Goal: Check status: Check status

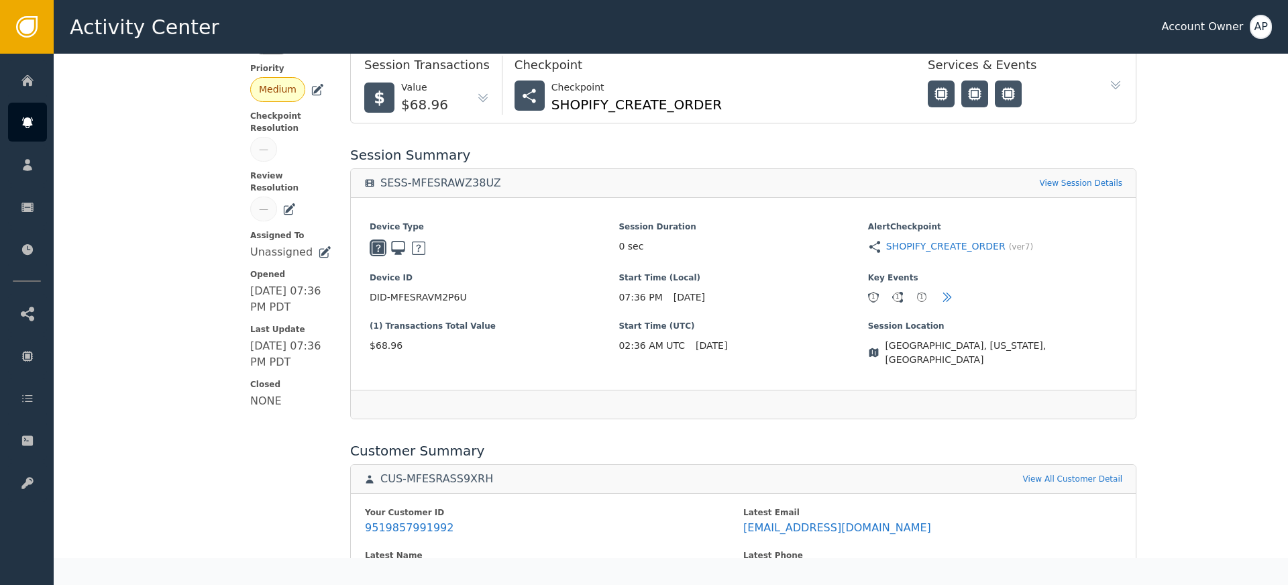
scroll to position [295, 0]
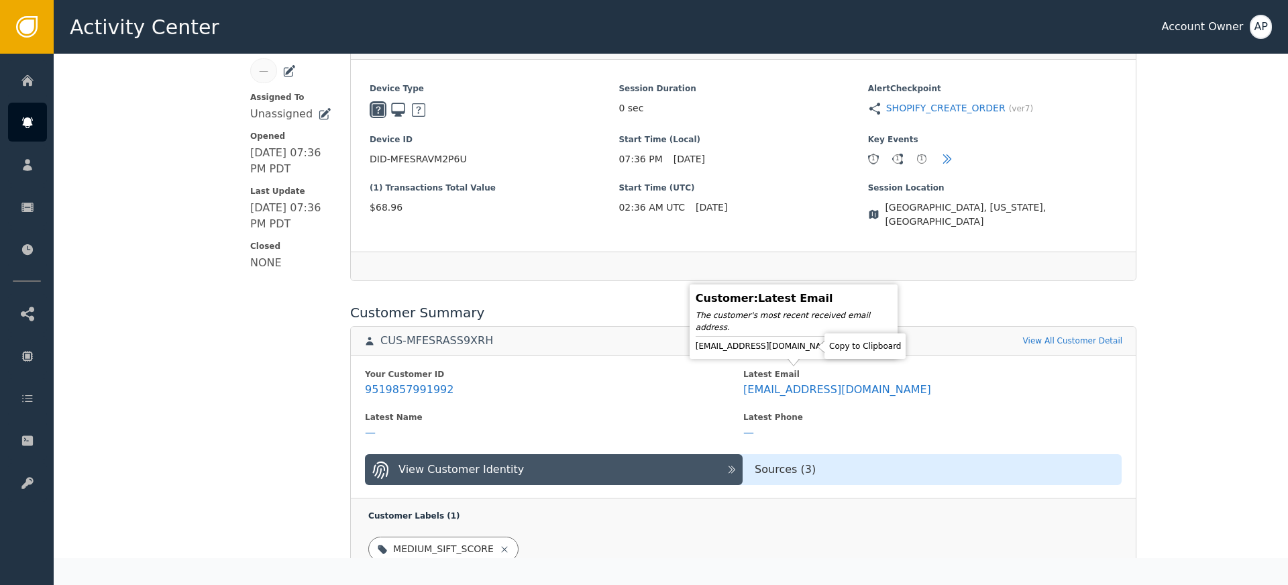
drag, startPoint x: 807, startPoint y: 344, endPoint x: 788, endPoint y: 293, distance: 55.2
click at [842, 344] on icon at bounding box center [848, 346] width 13 height 13
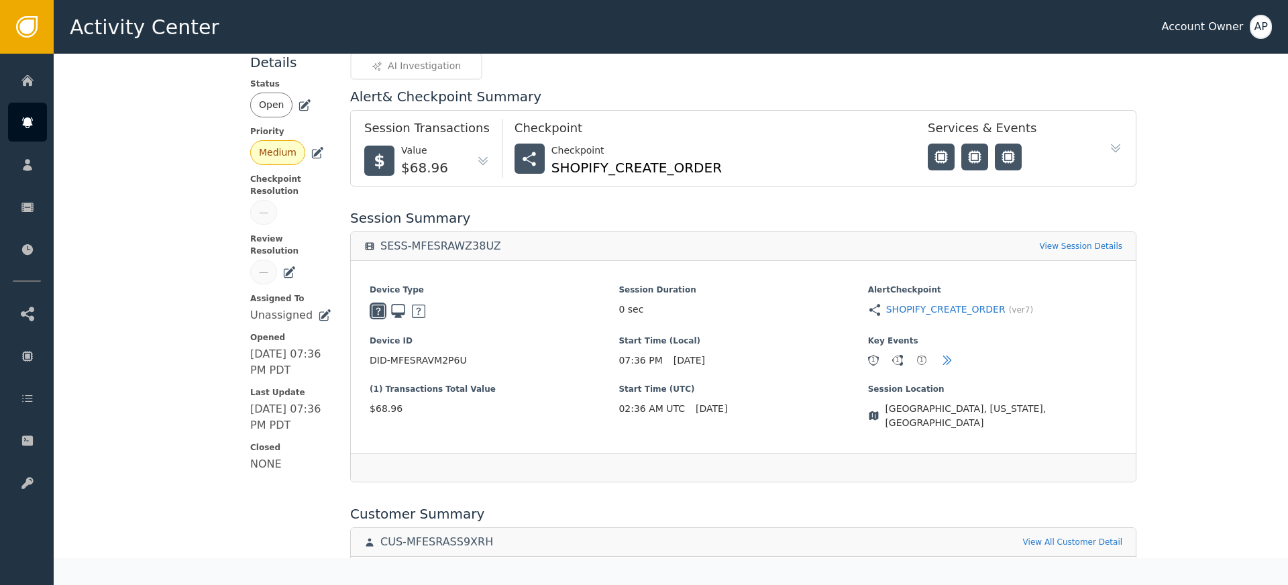
scroll to position [0, 0]
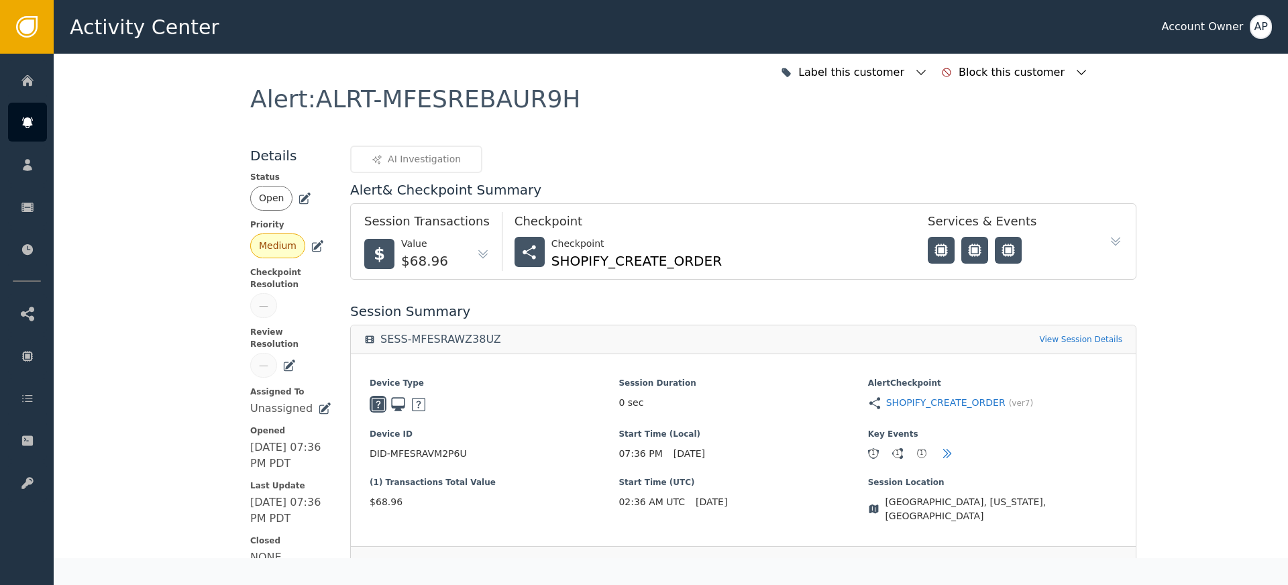
click at [299, 198] on icon at bounding box center [303, 199] width 9 height 9
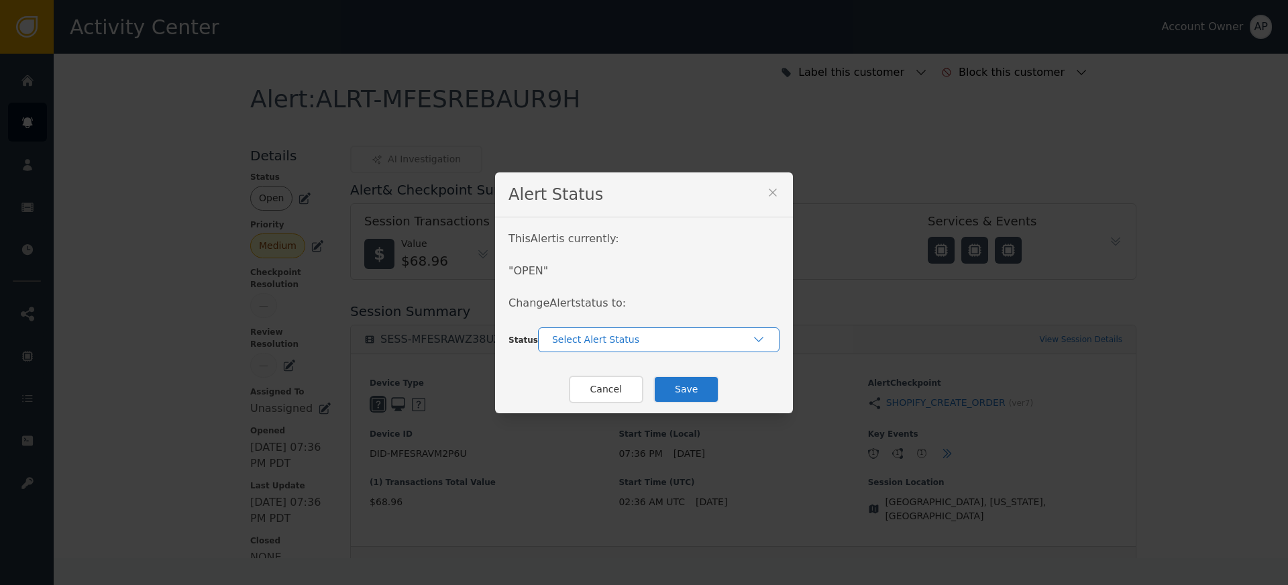
click at [590, 344] on div "Select Alert Status" at bounding box center [652, 340] width 200 height 14
drag, startPoint x: 601, startPoint y: 374, endPoint x: 625, endPoint y: 381, distance: 24.4
click at [601, 374] on div "In-Review" at bounding box center [659, 370] width 215 height 14
click at [678, 392] on button "Save" at bounding box center [687, 390] width 66 height 28
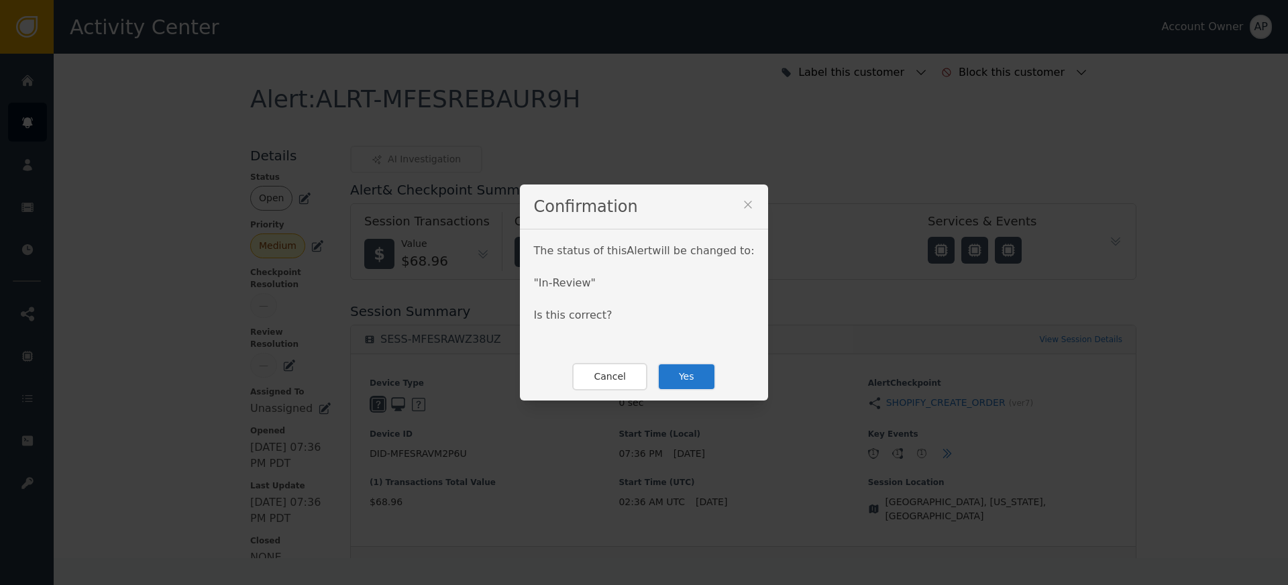
click at [720, 375] on div "Cancel Yes" at bounding box center [644, 377] width 248 height 48
click at [699, 377] on button "Yes" at bounding box center [687, 377] width 58 height 28
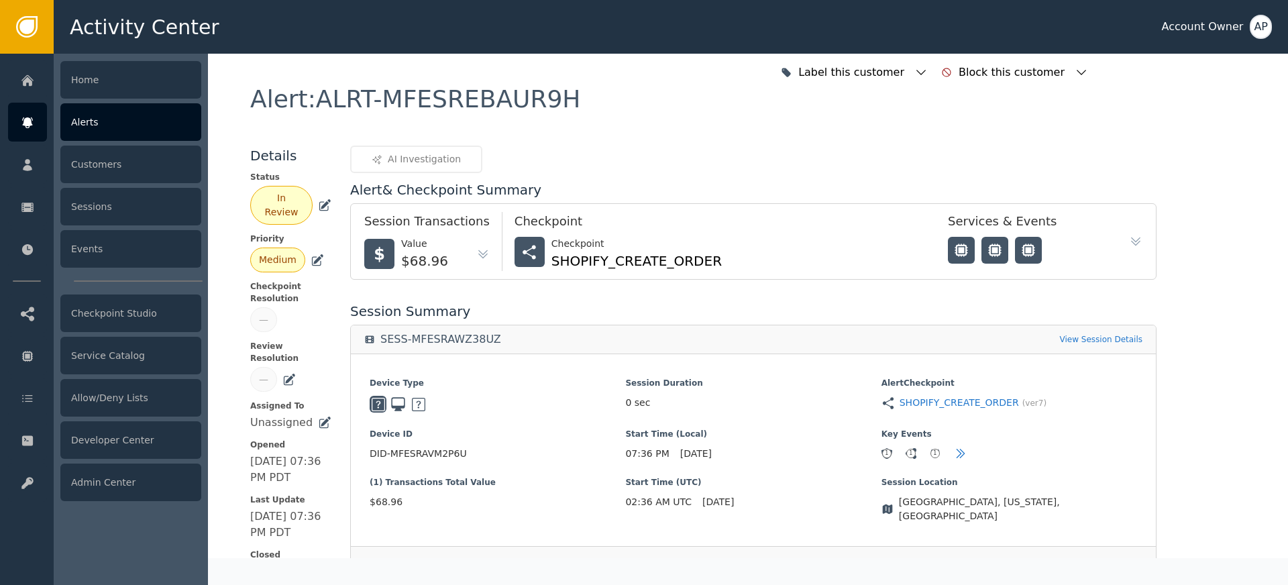
click at [13, 108] on div at bounding box center [27, 122] width 39 height 39
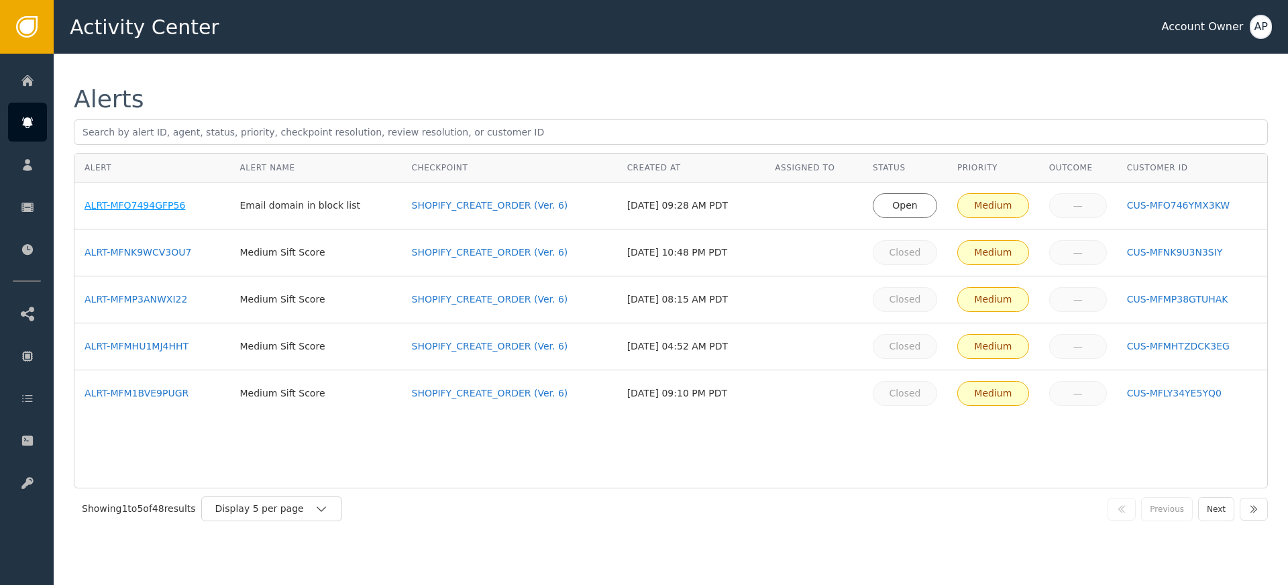
click at [154, 205] on div "ALRT-MFO7494GFP56" at bounding box center [152, 206] width 135 height 14
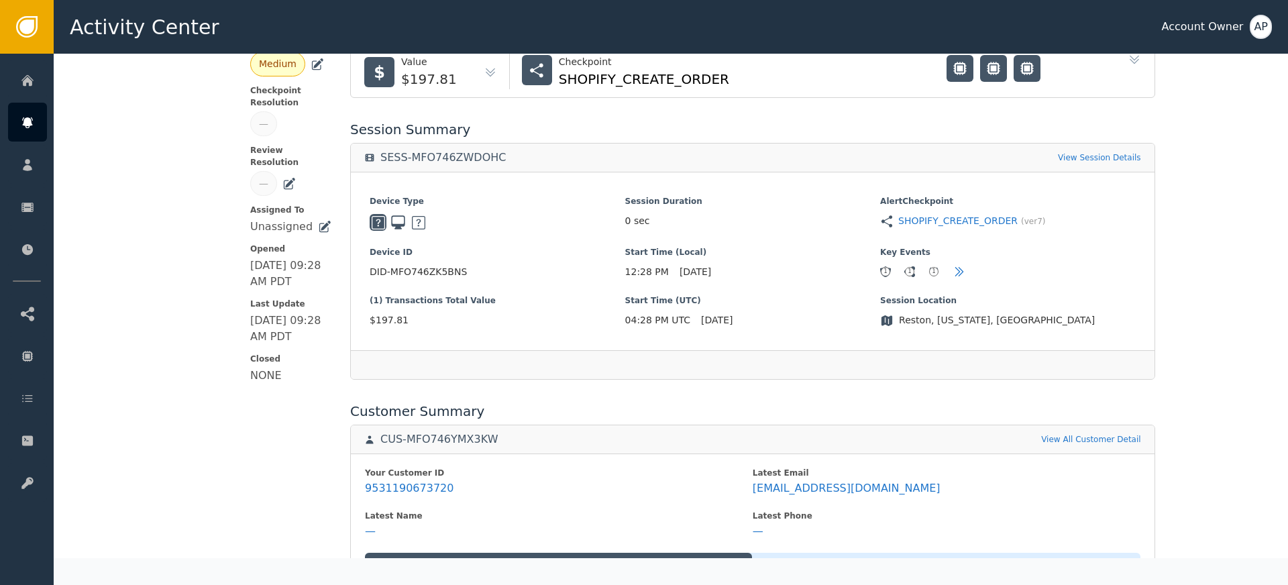
scroll to position [204, 0]
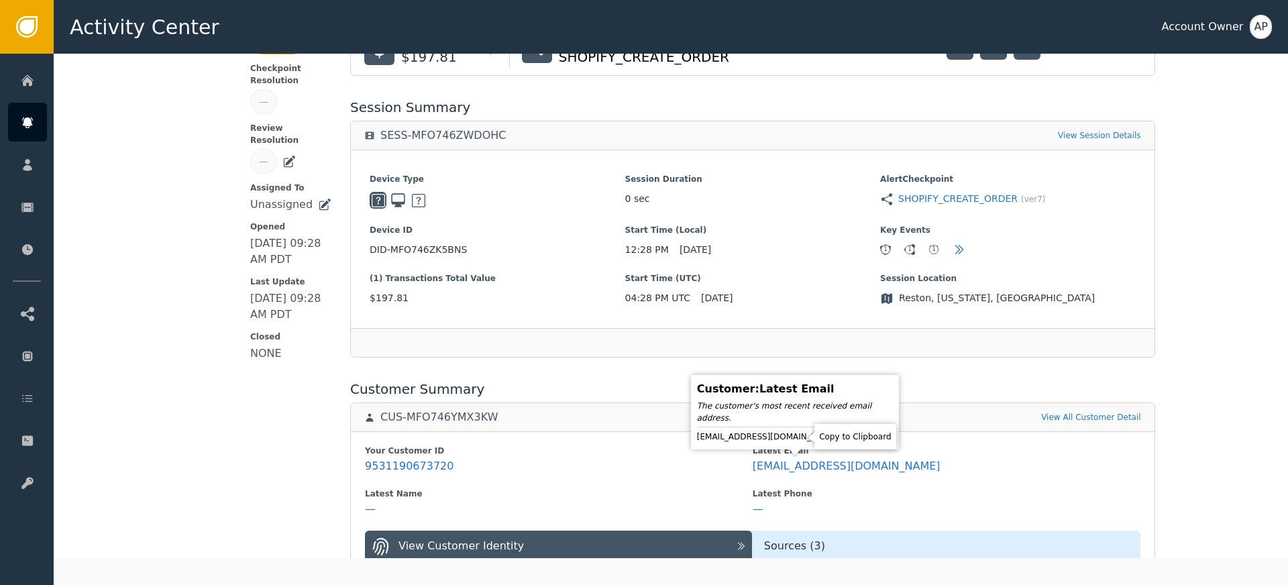
click at [845, 432] on icon at bounding box center [849, 436] width 9 height 11
